Goal: Task Accomplishment & Management: Complete application form

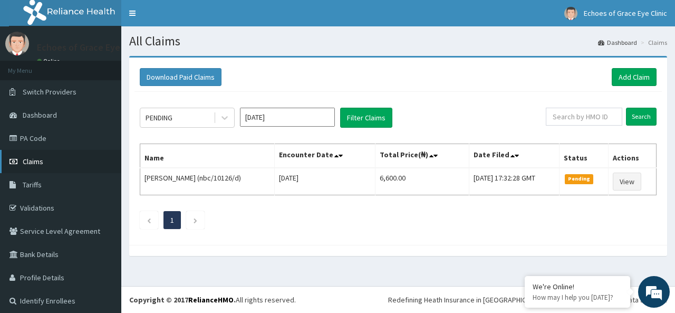
click at [53, 158] on link "Claims" at bounding box center [60, 161] width 121 height 23
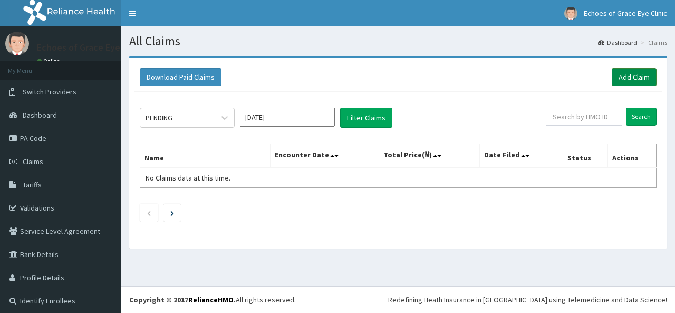
click at [613, 78] on link "Add Claim" at bounding box center [634, 77] width 45 height 18
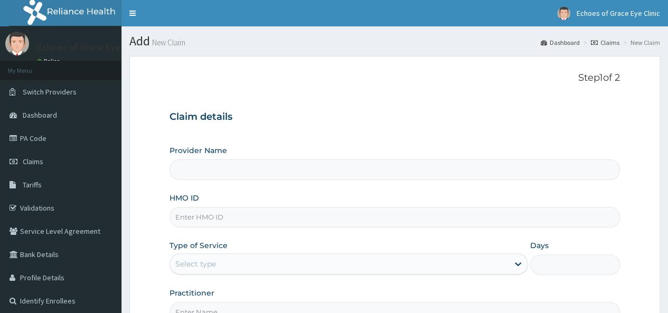
click at [223, 219] on input "HMO ID" at bounding box center [394, 217] width 450 height 21
paste input "eln/10717/b"
type input "eln/10717/b"
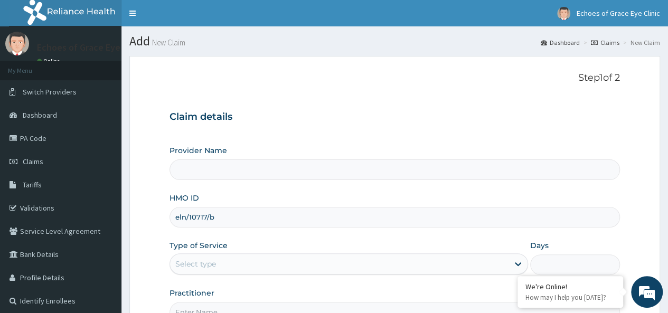
type input "Echoes of Grace Eye Clinic- Ipaja"
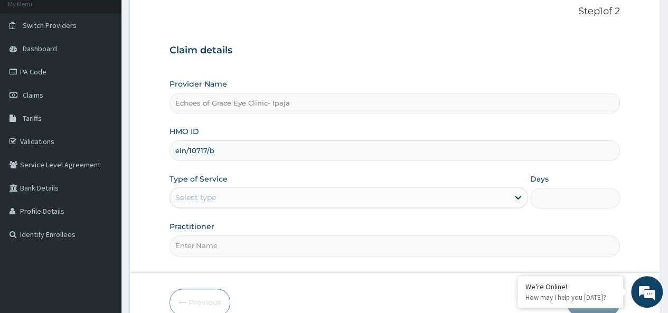
click at [667, 307] on html "R EL Toggle navigation Echoes of Grace Eye Clinic Echoes of Grace Eye Clinic - …" at bounding box center [334, 151] width 668 height 434
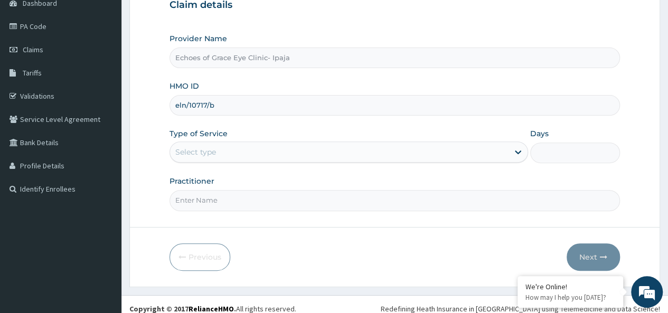
scroll to position [118, 0]
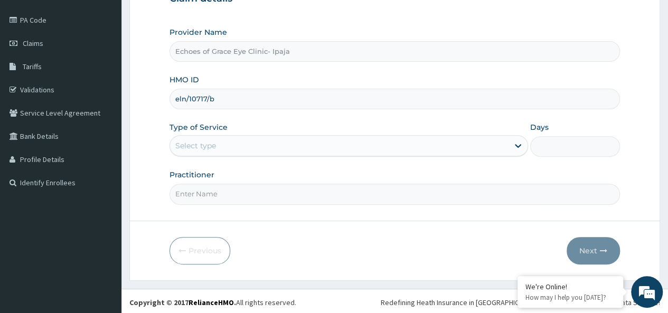
type input "eln/10717/b"
click at [306, 150] on div "Select type" at bounding box center [339, 145] width 338 height 17
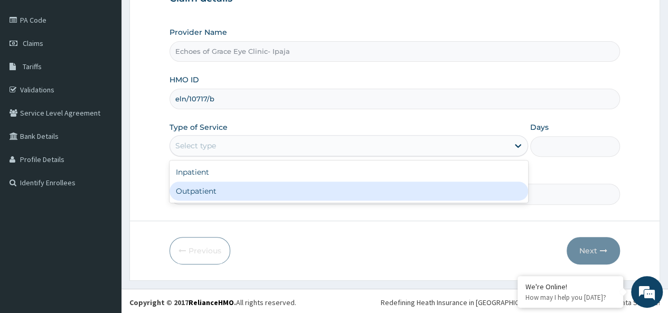
click at [247, 184] on div "Outpatient" at bounding box center [348, 191] width 358 height 19
type input "1"
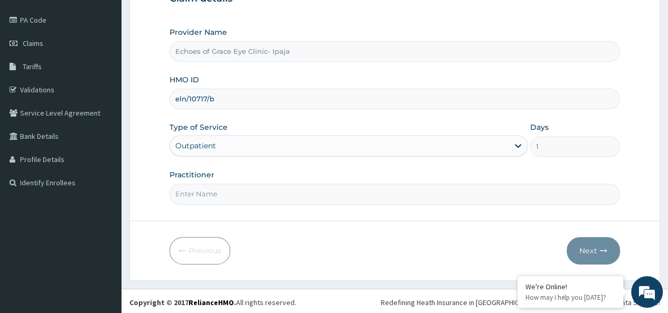
click at [233, 188] on input "Practitioner" at bounding box center [394, 194] width 450 height 21
type input "Dr Chinemerem"
click at [585, 246] on button "Next" at bounding box center [592, 250] width 53 height 27
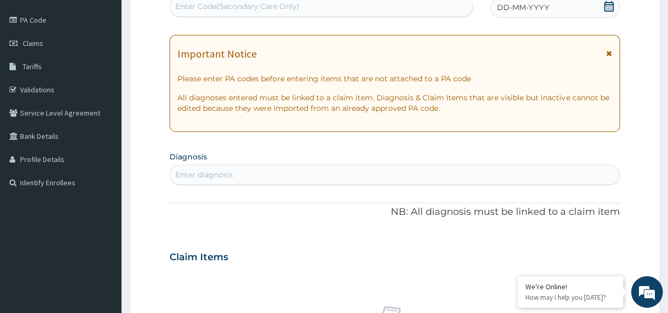
click at [229, 6] on div "Enter Code(Secondary Care Only)" at bounding box center [237, 6] width 124 height 11
paste input "PA/2B428E"
type input "PA/2B428E"
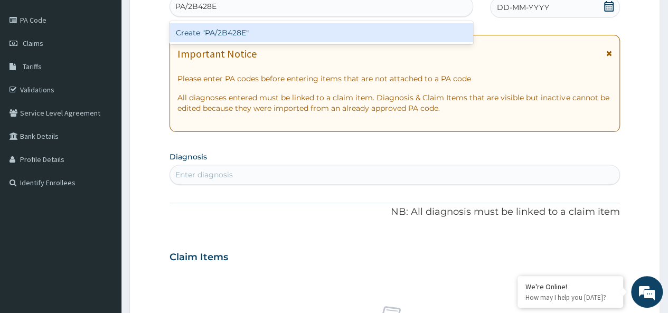
click at [224, 28] on div "Create "PA/2B428E"" at bounding box center [320, 32] width 303 height 19
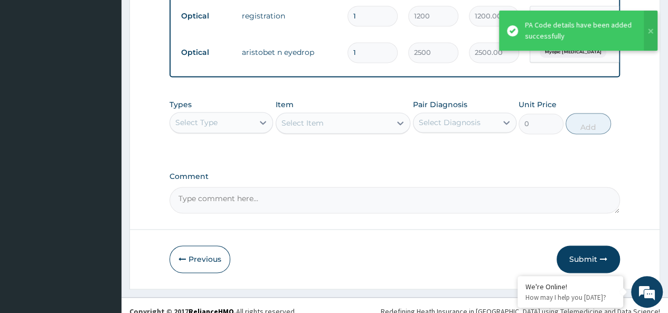
scroll to position [733, 0]
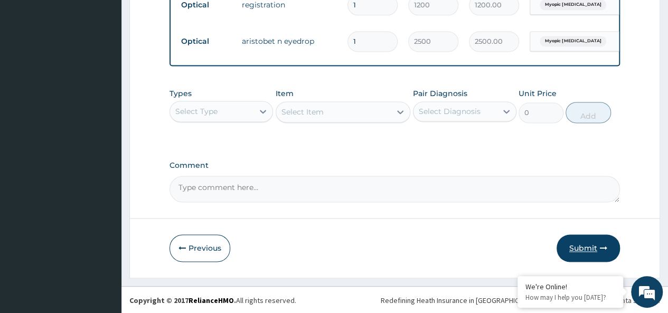
click at [586, 244] on button "Submit" at bounding box center [587, 247] width 63 height 27
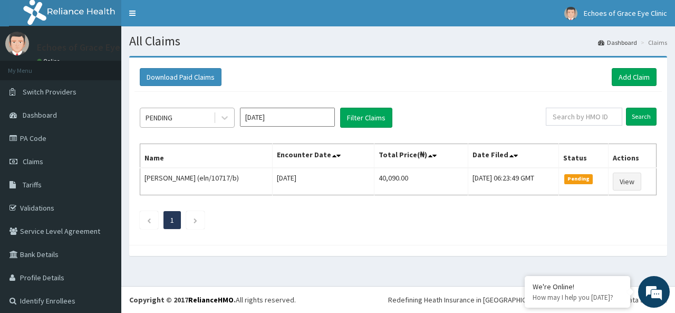
click at [205, 120] on div "PENDING" at bounding box center [176, 117] width 73 height 17
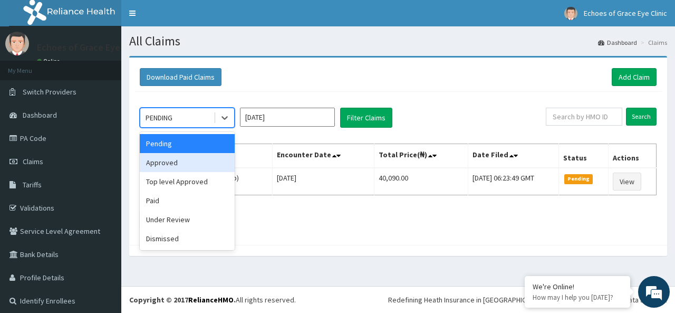
click at [175, 165] on div "Approved" at bounding box center [187, 162] width 95 height 19
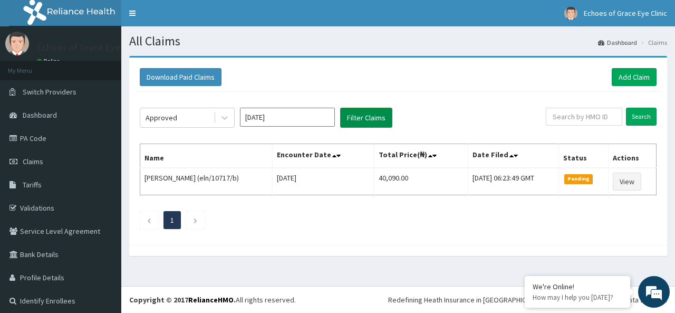
click at [373, 112] on button "Filter Claims" at bounding box center [366, 118] width 52 height 20
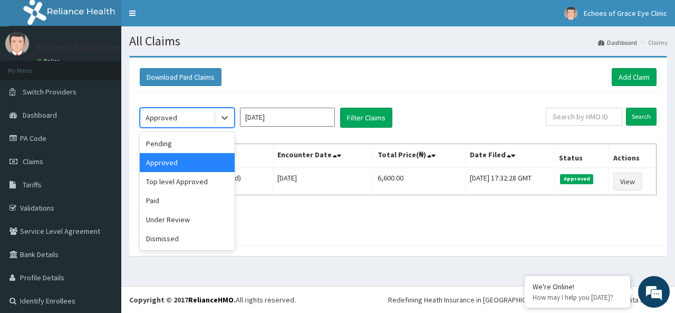
click at [190, 114] on div "Approved" at bounding box center [176, 117] width 73 height 17
click at [155, 197] on div "Paid" at bounding box center [187, 200] width 95 height 19
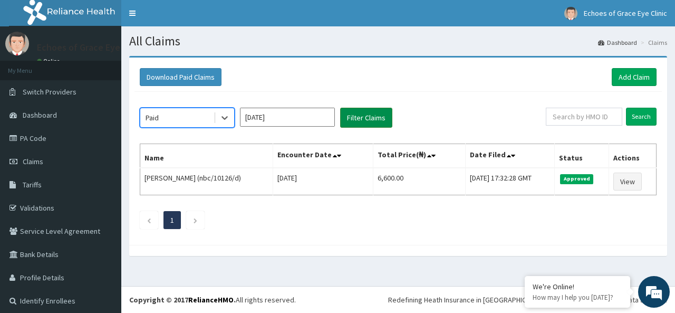
click at [368, 109] on button "Filter Claims" at bounding box center [366, 118] width 52 height 20
